Goal: Task Accomplishment & Management: Manage account settings

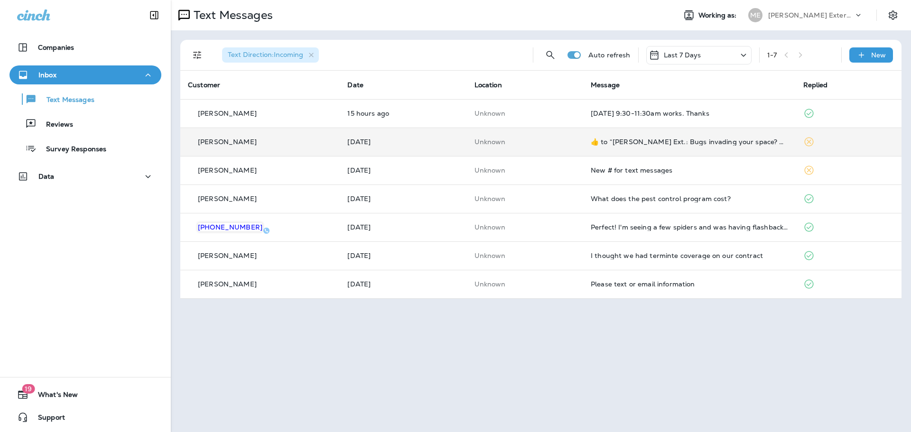
click at [527, 145] on td "Unknown" at bounding box center [525, 142] width 116 height 28
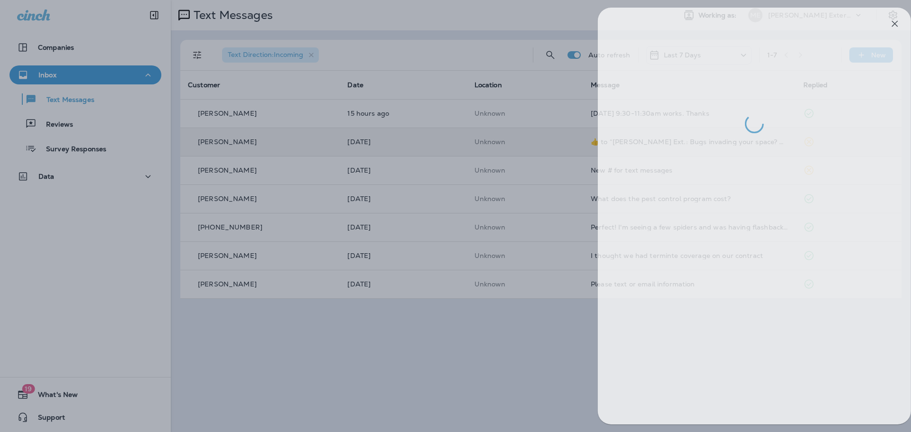
click at [506, 327] on div at bounding box center [467, 216] width 911 height 432
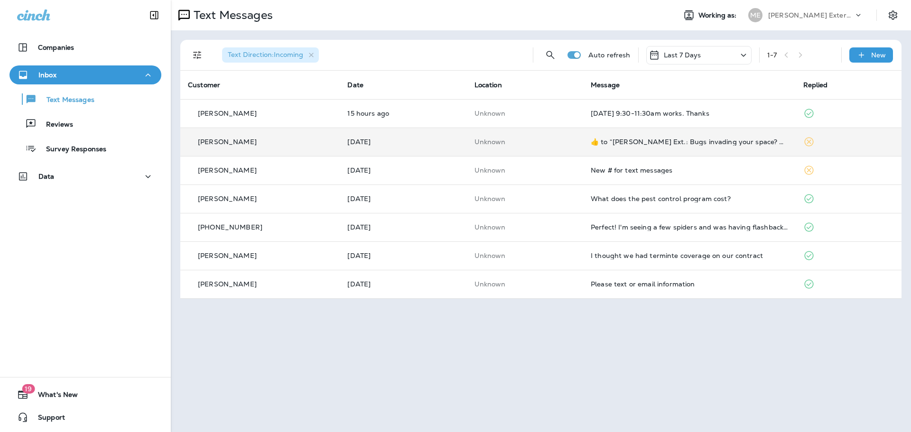
click at [540, 165] on td "Unknown" at bounding box center [525, 170] width 116 height 28
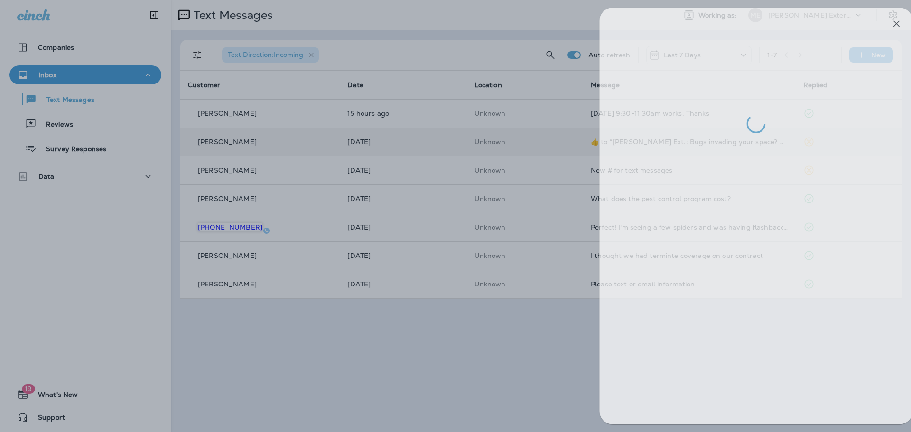
click at [465, 359] on div at bounding box center [469, 216] width 911 height 432
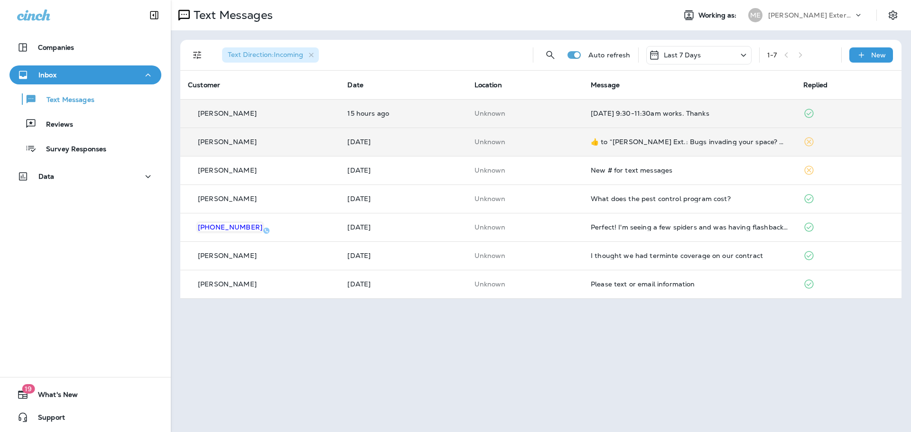
click at [561, 110] on p "Unknown" at bounding box center [524, 114] width 101 height 8
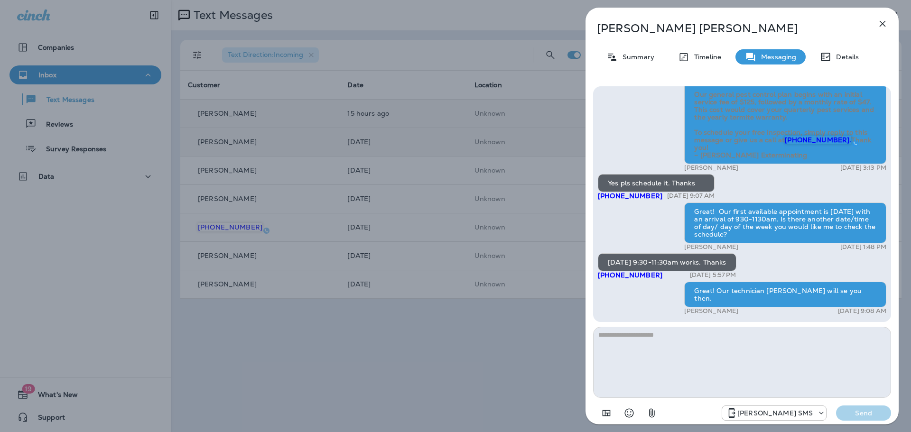
click at [486, 353] on div "Christopher Nolan Summary Timeline Messaging Details Mares Ext.: No one wants b…" at bounding box center [455, 216] width 911 height 432
